Goal: Find specific page/section

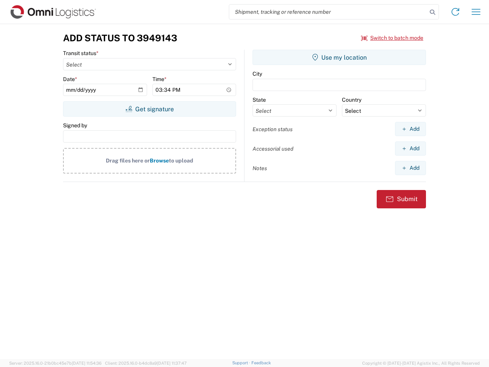
click at [328, 12] on input "search" at bounding box center [328, 12] width 198 height 15
click at [432, 12] on icon at bounding box center [432, 12] width 11 height 11
click at [455, 12] on icon at bounding box center [455, 12] width 12 height 12
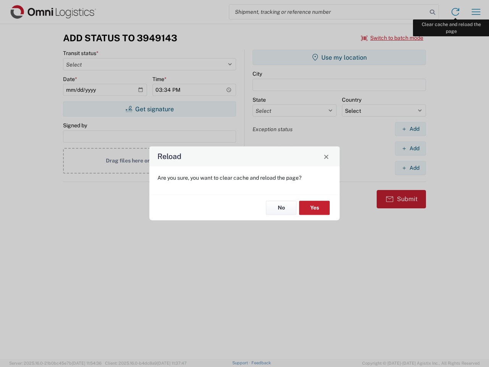
click at [476, 12] on div "Reload Are you sure, you want to clear cache and reload the page? No Yes" at bounding box center [244, 183] width 489 height 367
click at [392, 38] on div "Reload Are you sure, you want to clear cache and reload the page? No Yes" at bounding box center [244, 183] width 489 height 367
click at [149, 109] on div "Reload Are you sure, you want to clear cache and reload the page? No Yes" at bounding box center [244, 183] width 489 height 367
click at [339, 57] on div "Reload Are you sure, you want to clear cache and reload the page? No Yes" at bounding box center [244, 183] width 489 height 367
click at [410, 129] on div "Reload Are you sure, you want to clear cache and reload the page? No Yes" at bounding box center [244, 183] width 489 height 367
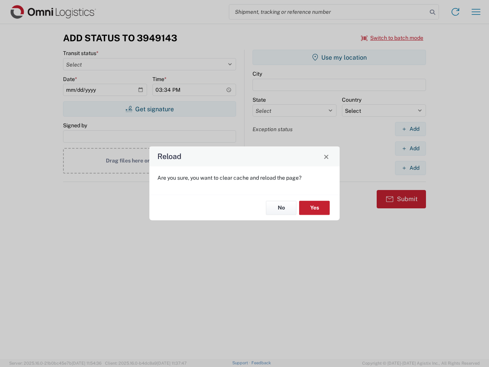
click at [410, 148] on div "Reload Are you sure, you want to clear cache and reload the page? No Yes" at bounding box center [244, 183] width 489 height 367
click at [410, 168] on div "Reload Are you sure, you want to clear cache and reload the page? No Yes" at bounding box center [244, 183] width 489 height 367
